Goal: Task Accomplishment & Management: Manage account settings

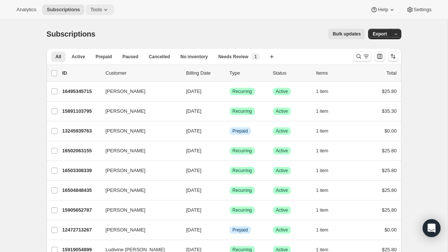
click at [104, 5] on button "Tools" at bounding box center [100, 9] width 28 height 10
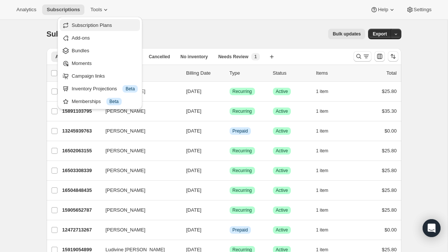
click at [98, 27] on span "Subscription Plans" at bounding box center [92, 25] width 40 height 6
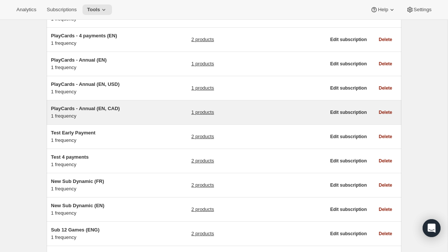
scroll to position [363, 0]
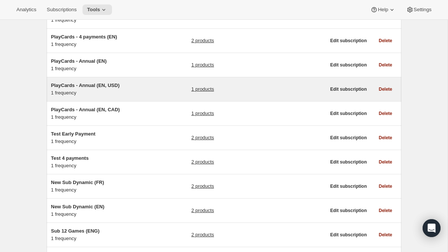
click at [127, 89] on div "PlayCards - Annual (EN, USD) 1 frequency 1 products Edit subscription Delete" at bounding box center [224, 89] width 355 height 24
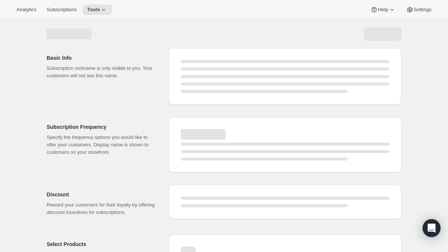
select select "WEEK"
select select "MONTH"
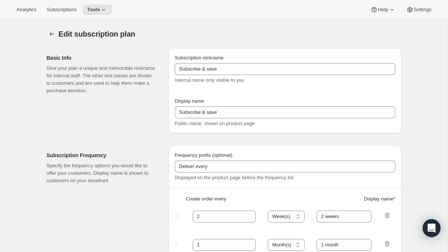
type input "PlayCards - Annual (EN, USD)"
type input "Annual (1 Payment in USD for the Year - SAVE 25%)"
select select "ENABLED"
select select "MONTH"
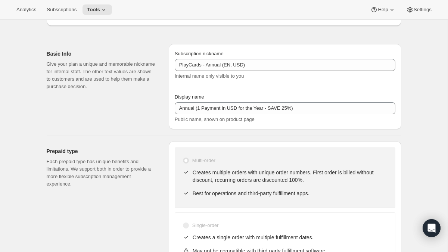
scroll to position [79, 0]
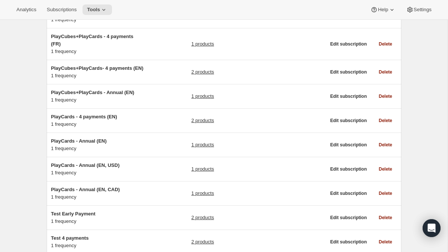
scroll to position [288, 0]
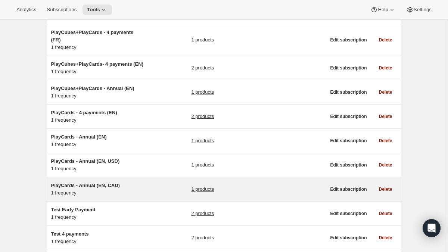
click at [110, 188] on span "PlayCards - Annual (EN, CAD)" at bounding box center [85, 185] width 69 height 6
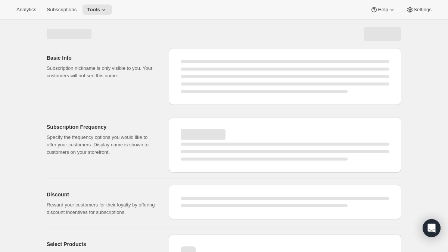
select select "WEEK"
select select "MONTH"
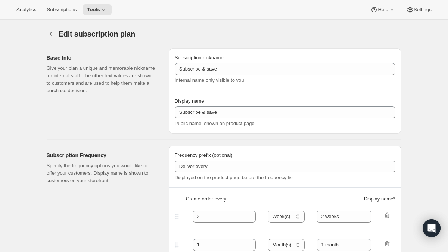
type input "PlayCards - Annual (EN, CAD)"
type input "Annual (1 Payment in CAD for the Year - SAVE 25%)"
select select "ENABLED"
select select "MONTH"
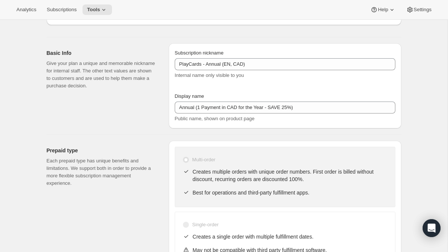
scroll to position [84, 0]
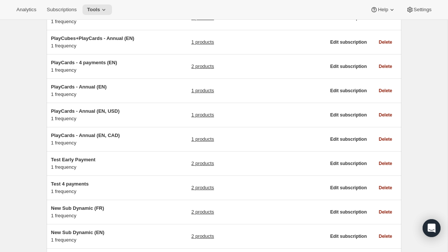
scroll to position [341, 0]
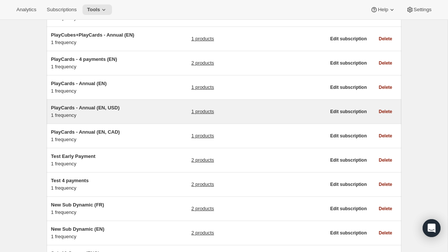
click at [129, 112] on h5 "PlayCards - Annual (EN, USD)" at bounding box center [97, 107] width 93 height 7
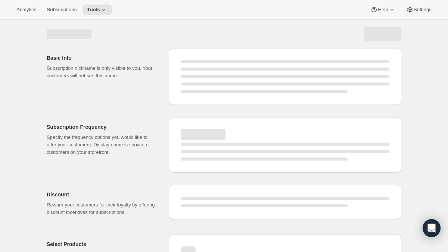
select select "WEEK"
select select "MONTH"
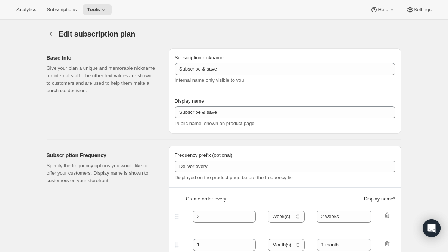
type input "PlayCards - Annual (EN, USD)"
type input "Annual (1 Payment in USD for the Year - SAVE 25%)"
select select "ENABLED"
select select "MONTH"
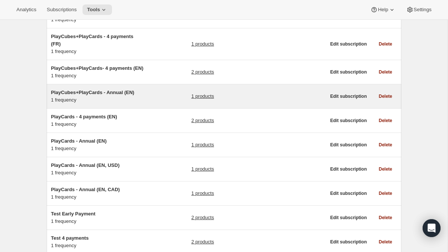
scroll to position [296, 0]
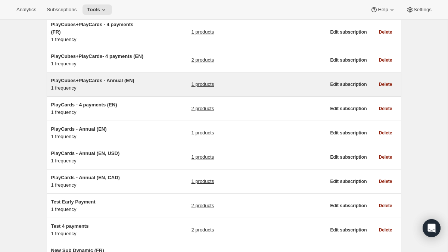
click at [150, 92] on div "PlayCubes+PlayCards - Annual (EN) 1 frequency 1 products" at bounding box center [188, 84] width 275 height 15
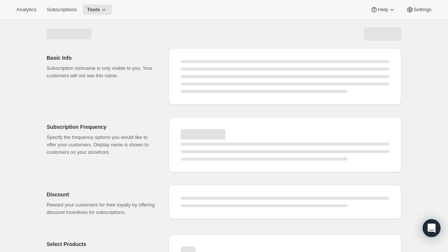
select select "WEEK"
select select "MONTH"
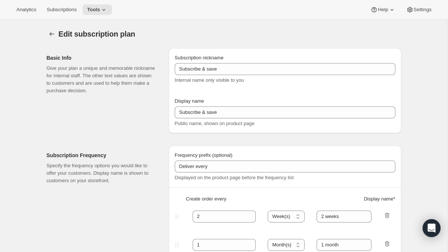
type input "PlayCubes+PlayCards - Annual (EN)"
type input "Annual (1 Payment for the Year - SAVE 25%)"
select select "ENABLED"
select select "MONTH"
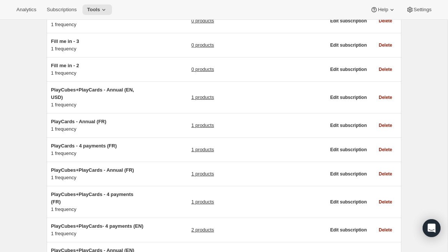
scroll to position [127, 0]
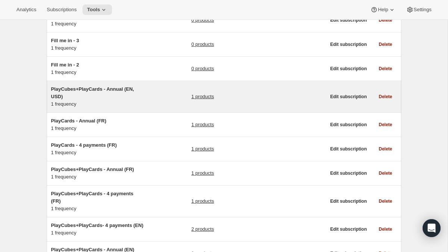
click at [129, 92] on h5 "PlayCubes+PlayCards - Annual (EN, USD)" at bounding box center [97, 92] width 93 height 15
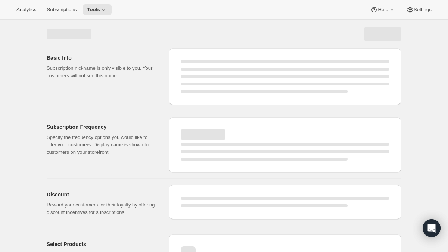
select select "WEEK"
select select "MONTH"
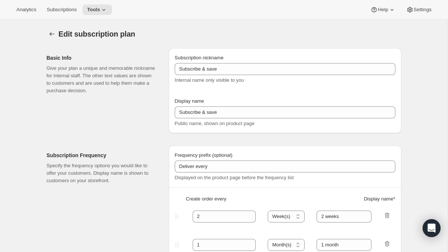
type input "PlayCubes+PlayCards - Annual (EN, USD)"
type input "Annual in USD (1 Payment for the Year - SAVE 25%)"
select select "ENABLED"
select select "MONTH"
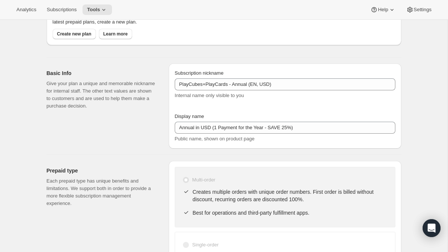
scroll to position [59, 0]
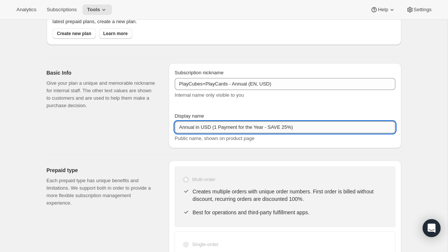
drag, startPoint x: 195, startPoint y: 128, endPoint x: 211, endPoint y: 126, distance: 16.2
click at [211, 126] on input "Annual in USD (1 Payment for the Year - SAVE 25%)" at bounding box center [285, 127] width 221 height 12
click at [222, 128] on input "Annual (1 Payment for the Year - SAVE 25%)" at bounding box center [285, 127] width 221 height 12
paste input "in USD"
click at [224, 131] on input "Annual (1 Payment in USD for the Year - SAVE 25%)" at bounding box center [285, 127] width 221 height 12
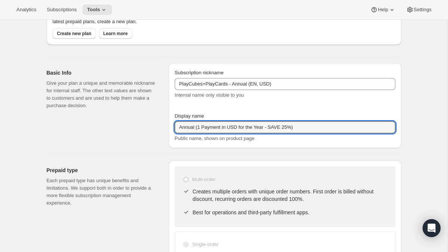
type input "Annual (1 Payment in USD for the Year - SAVE 25%)"
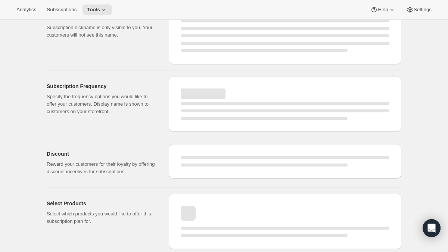
select select "MONTH"
select select "ENABLED"
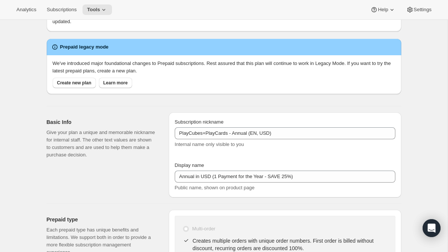
type input "Annual (1 Payment in USD for the Year - SAVE 25%)"
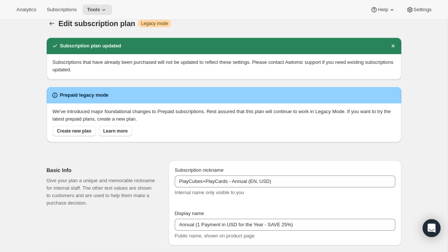
scroll to position [0, 0]
